Goal: Find specific page/section: Find specific page/section

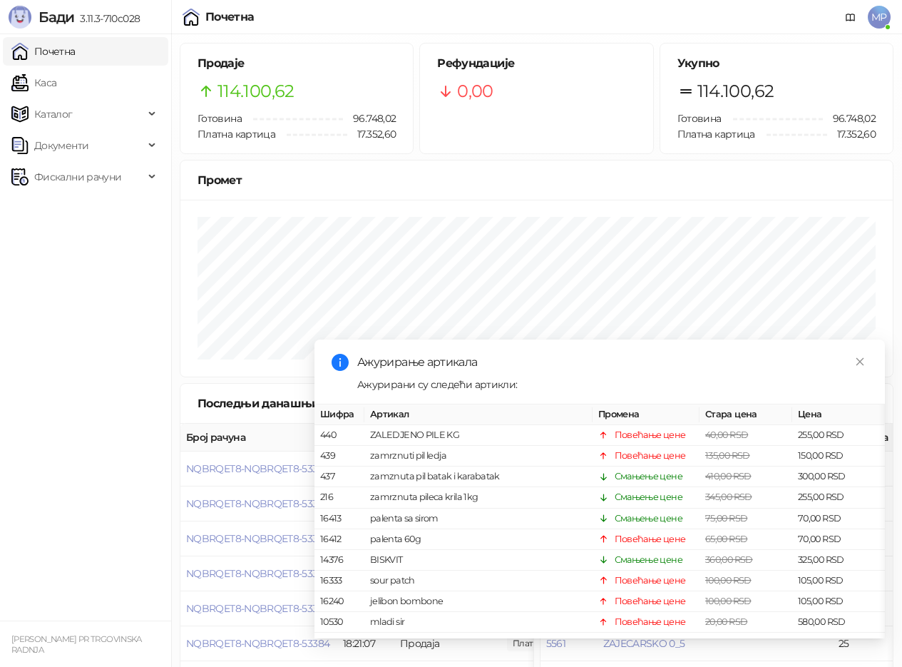
drag, startPoint x: 36, startPoint y: 81, endPoint x: 51, endPoint y: 49, distance: 35.4
click at [37, 79] on link "Каса" at bounding box center [33, 82] width 45 height 29
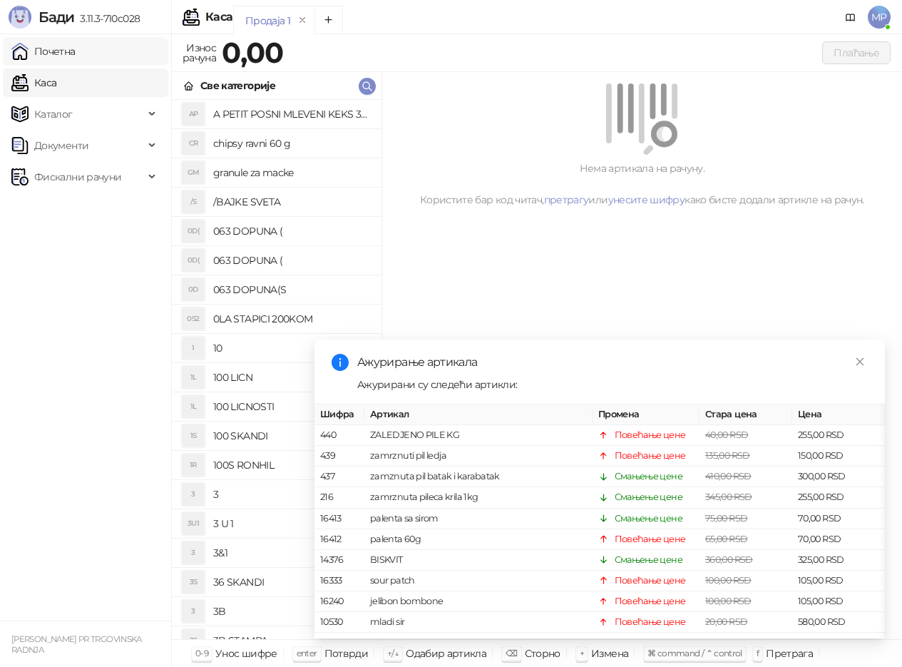
click at [51, 49] on link "Почетна" at bounding box center [43, 51] width 64 height 29
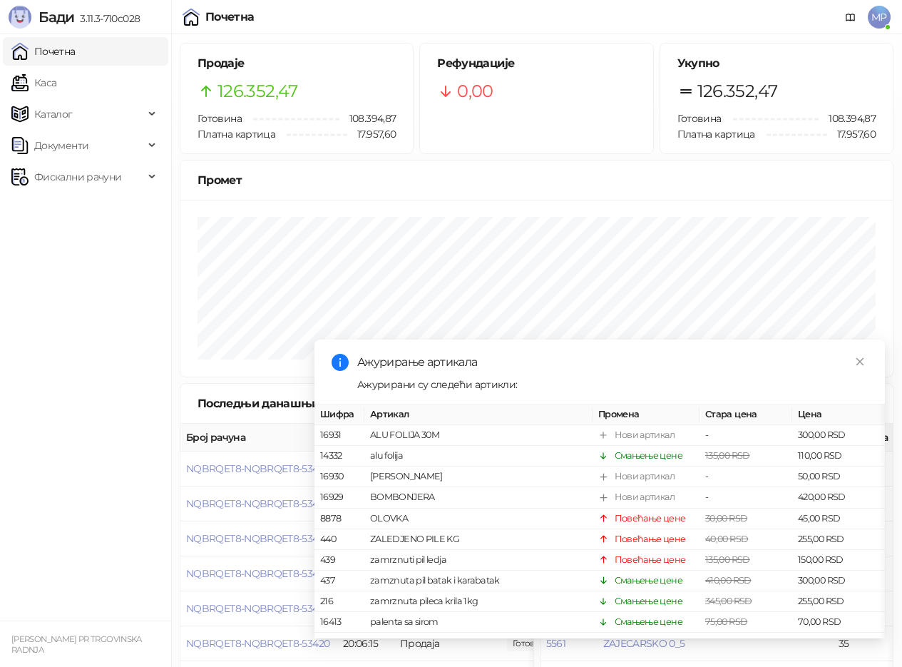
drag, startPoint x: 40, startPoint y: 80, endPoint x: 61, endPoint y: 51, distance: 35.7
click at [41, 80] on link "Каса" at bounding box center [33, 82] width 45 height 29
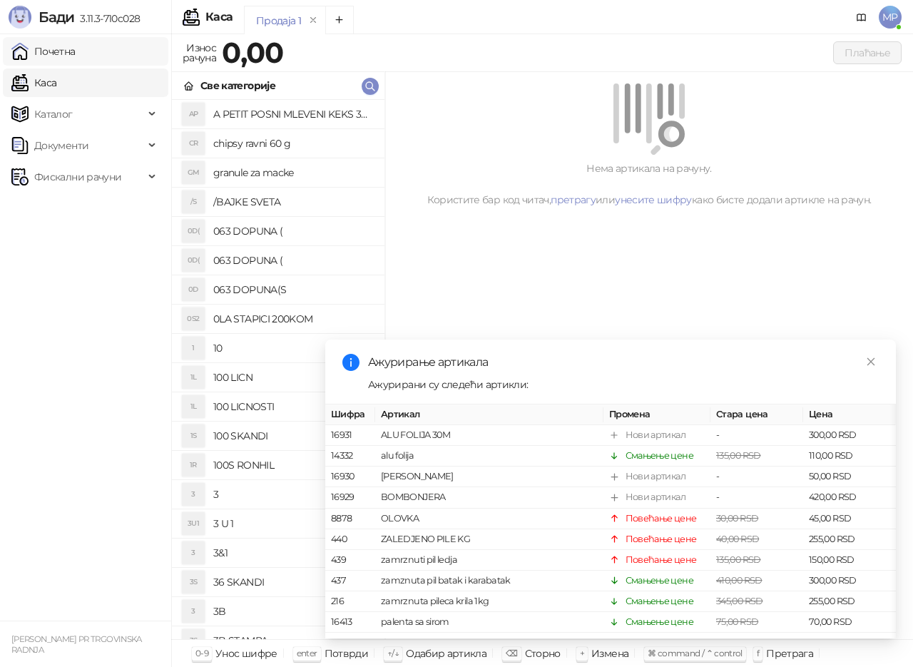
click at [61, 51] on link "Почетна" at bounding box center [43, 51] width 64 height 29
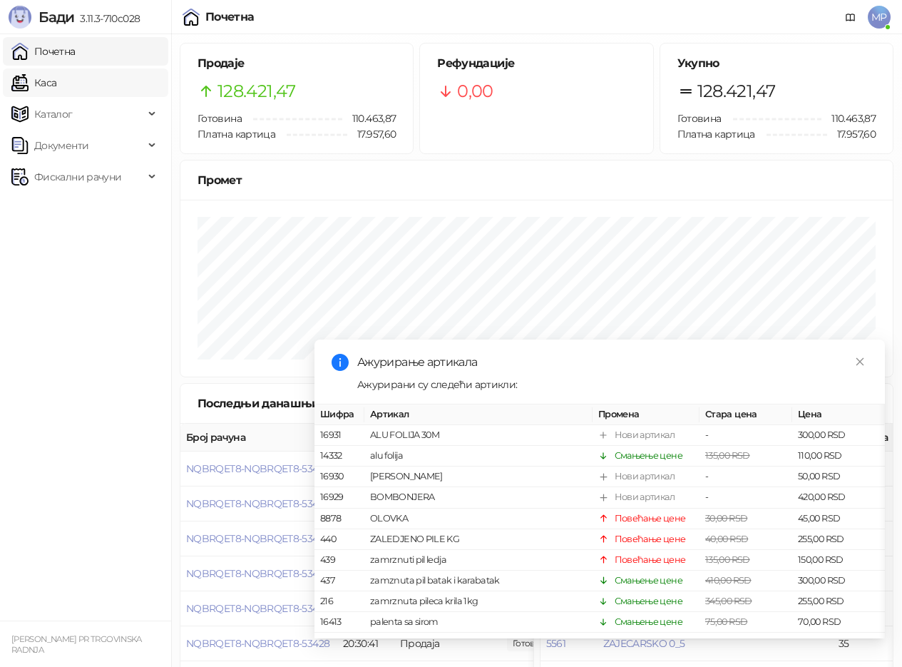
click at [40, 81] on link "Каса" at bounding box center [33, 82] width 45 height 29
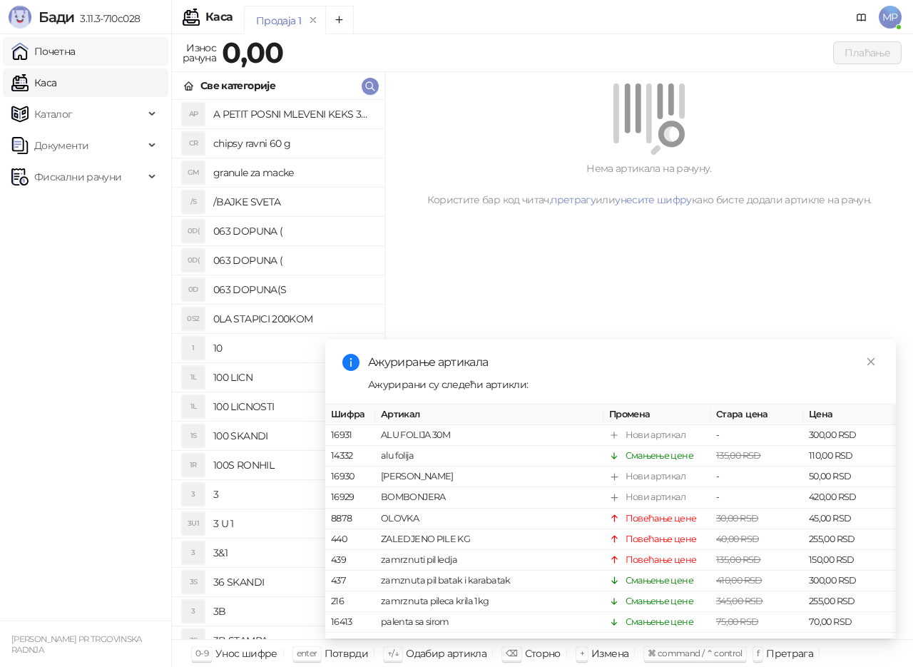
click at [50, 49] on link "Почетна" at bounding box center [43, 51] width 64 height 29
